Goal: Task Accomplishment & Management: Complete application form

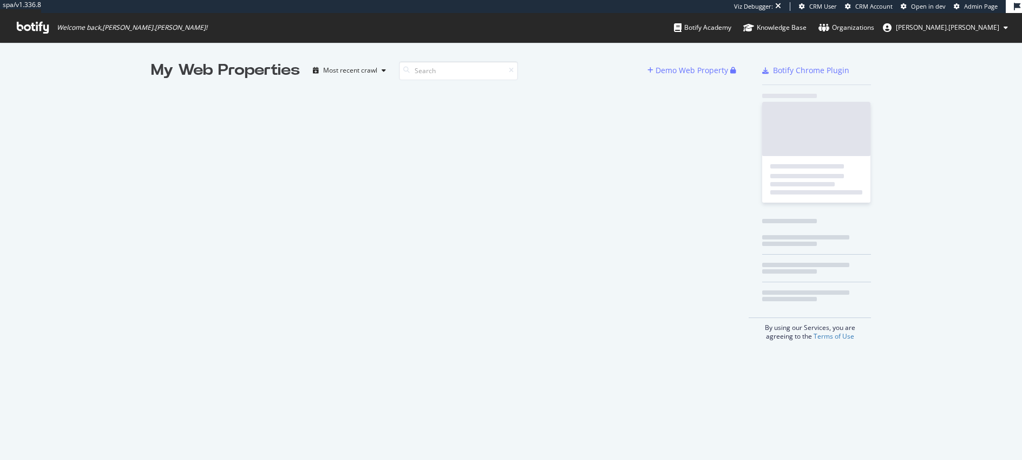
scroll to position [460, 1022]
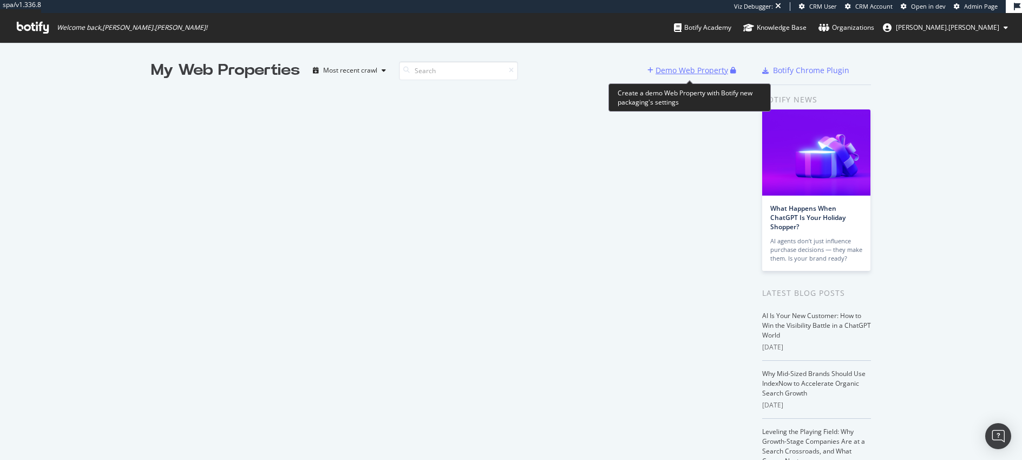
click at [693, 72] on div "Demo Web Property" at bounding box center [692, 70] width 73 height 11
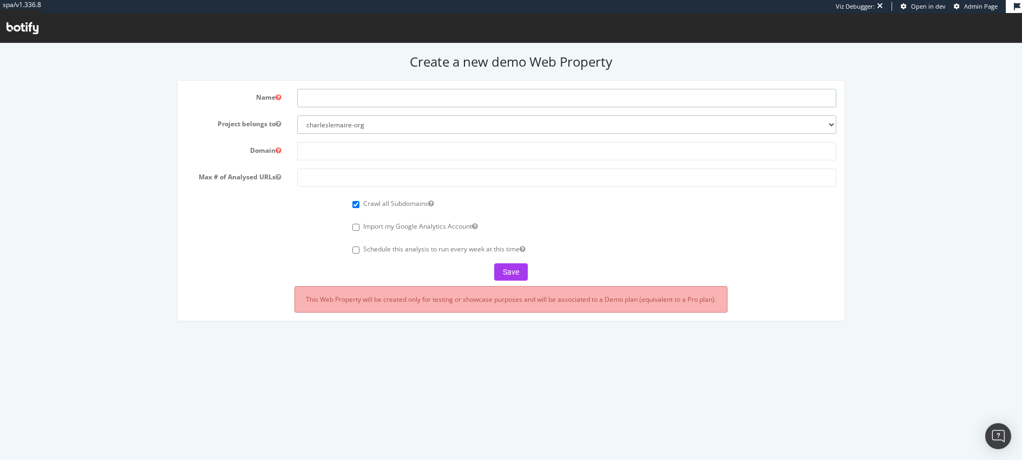
click at [568, 96] on input "text" at bounding box center [566, 98] width 539 height 18
type input "Nuxe"
click at [401, 147] on input "text" at bounding box center [566, 151] width 539 height 18
type input "[DOMAIN_NAME]"
click at [377, 174] on input "number" at bounding box center [566, 177] width 539 height 18
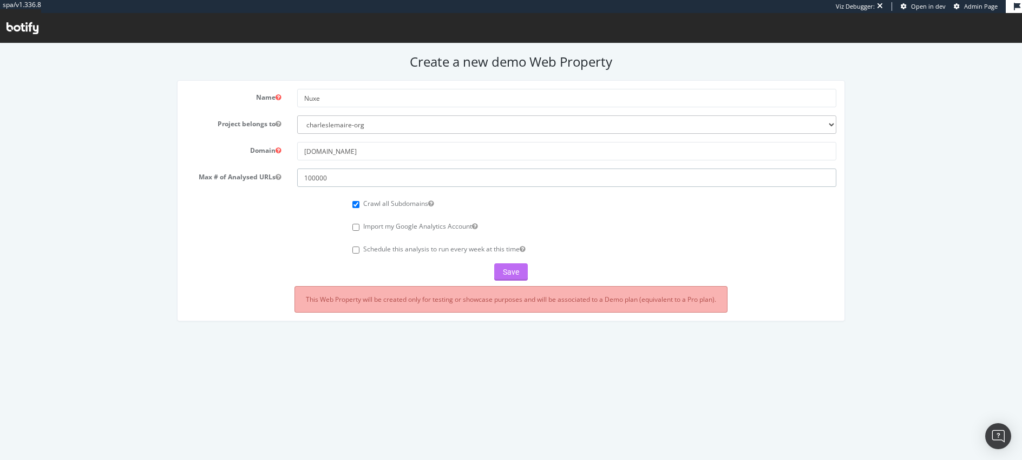
type input "100000"
click at [508, 273] on button "Save" at bounding box center [511, 271] width 34 height 17
click at [513, 273] on div "Save" at bounding box center [511, 271] width 650 height 17
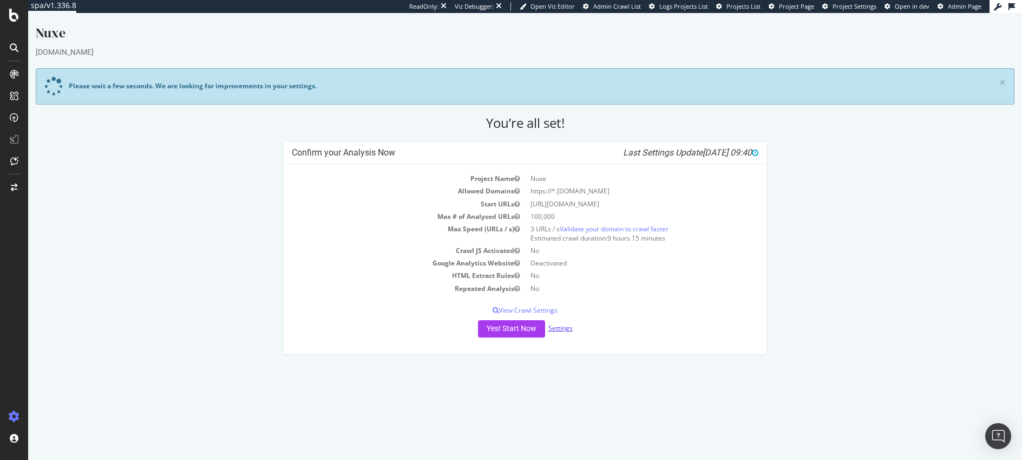
click at [560, 326] on link "Settings" at bounding box center [560, 327] width 24 height 9
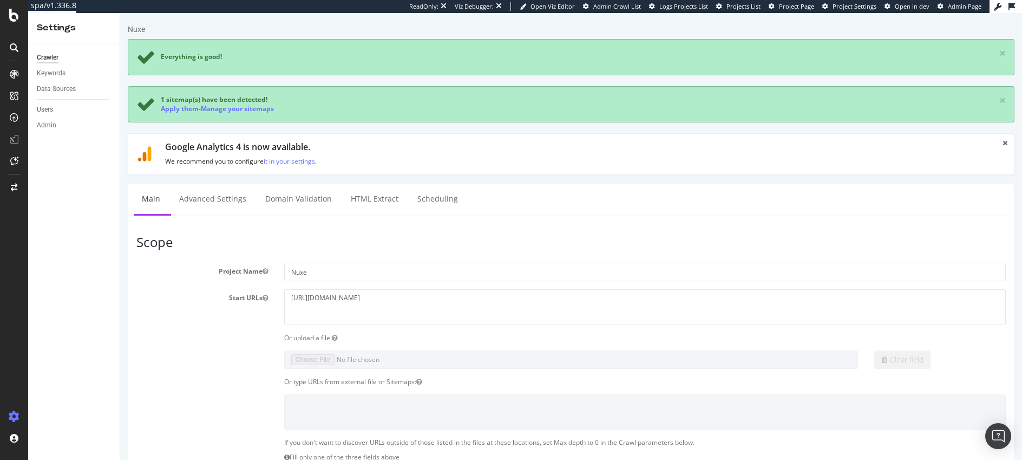
click at [238, 153] on div "Google Analytics 4 is now available. We recommend you to configure it in your s…" at bounding box center [577, 153] width 824 height 23
click at [204, 201] on link "Advanced Settings" at bounding box center [212, 199] width 83 height 30
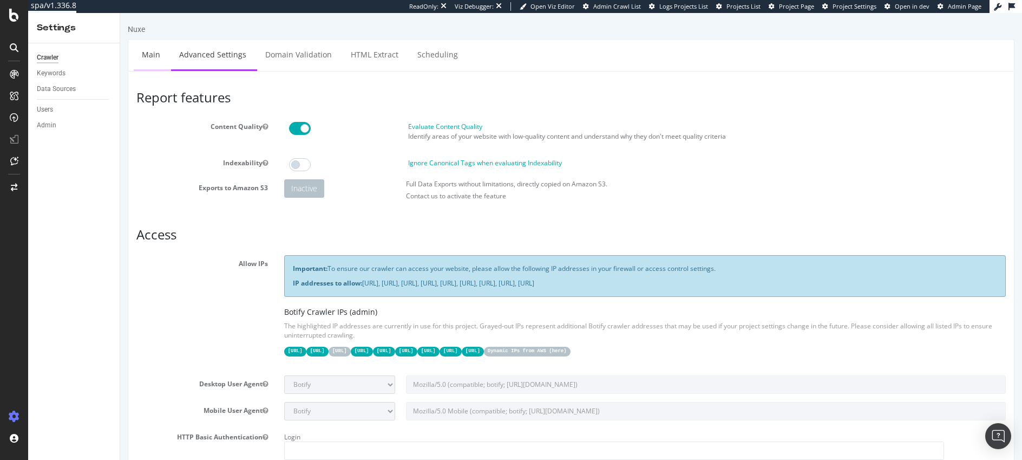
click at [159, 55] on link "Main" at bounding box center [151, 55] width 35 height 30
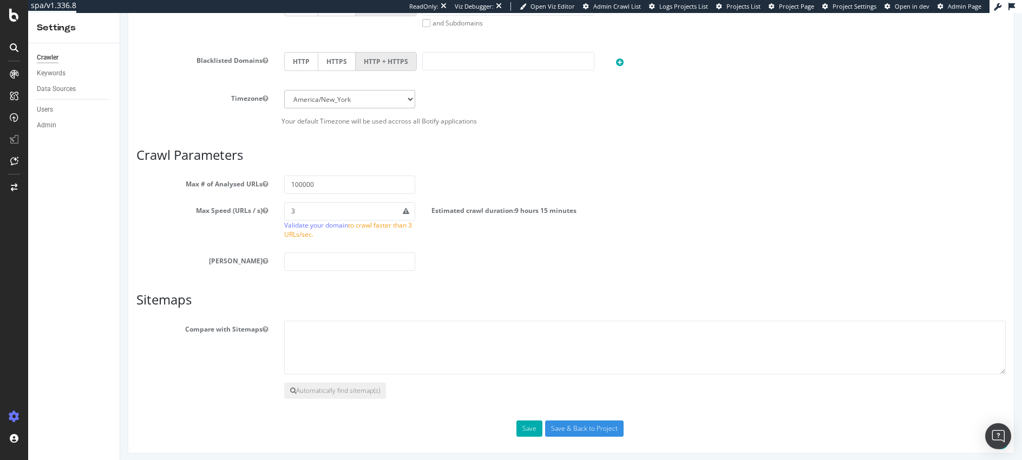
scroll to position [539, 0]
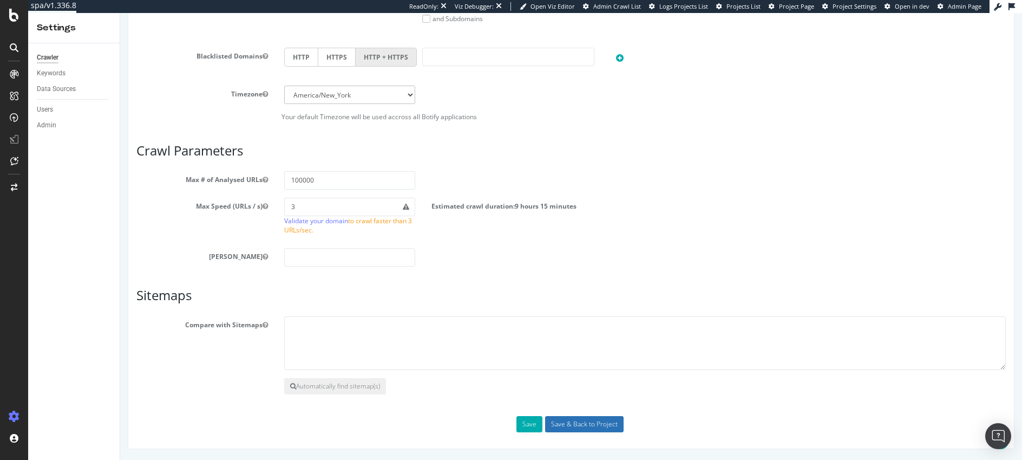
click at [570, 424] on input "Save & Back to Project" at bounding box center [584, 424] width 78 height 16
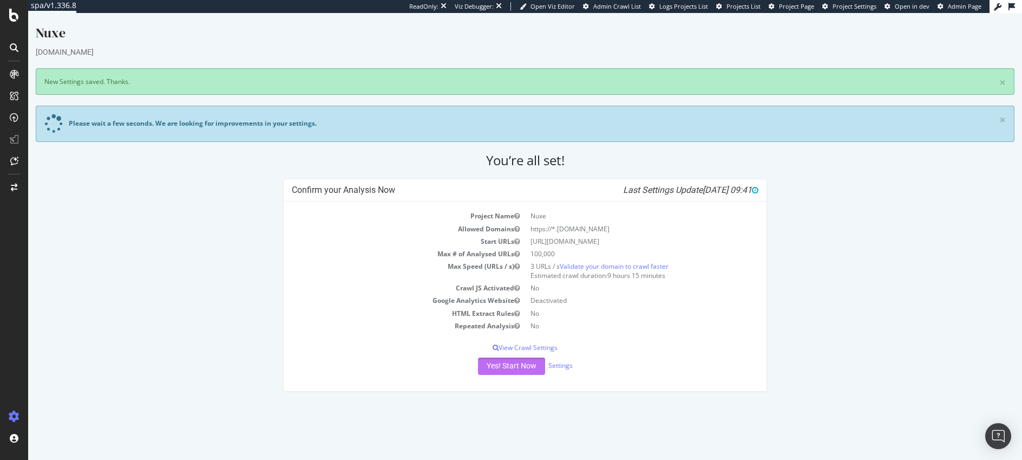
click at [499, 364] on button "Yes! Start Now" at bounding box center [511, 365] width 67 height 17
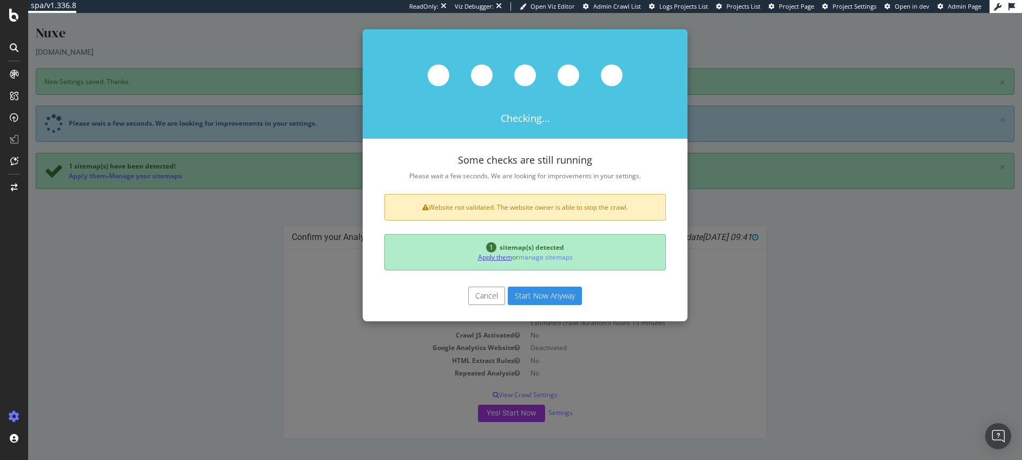
click at [497, 255] on link "Apply them" at bounding box center [495, 256] width 34 height 9
click at [528, 296] on button "Start Now Anyway" at bounding box center [545, 295] width 74 height 18
